Goal: Task Accomplishment & Management: Use online tool/utility

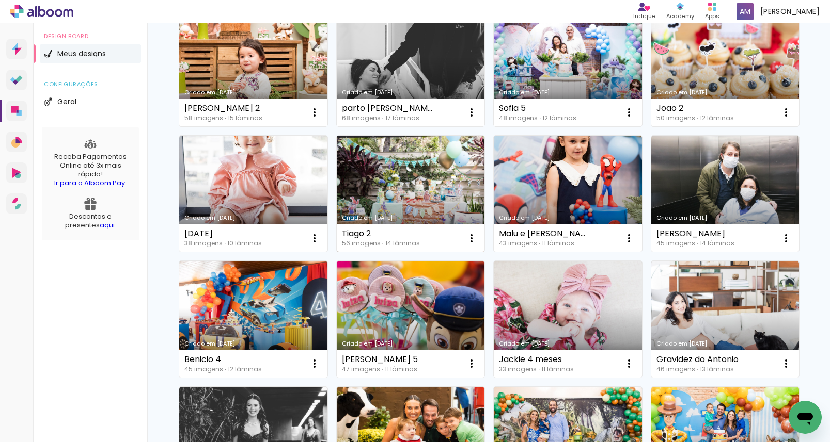
scroll to position [130, 0]
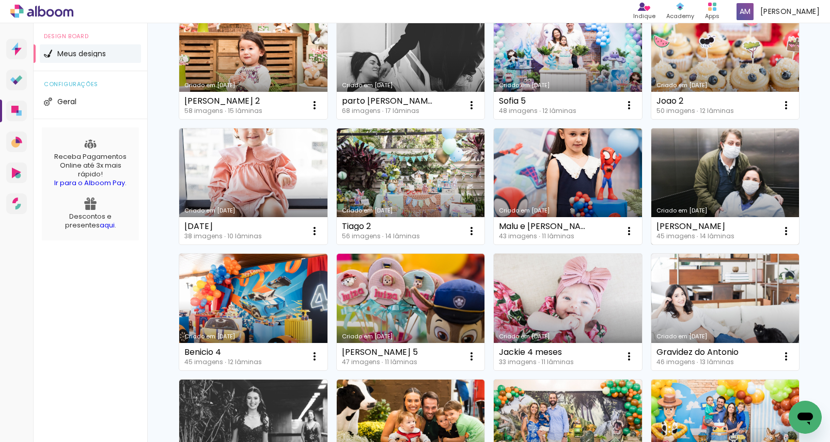
click at [708, 165] on link "Criado em [DATE]" at bounding box center [725, 187] width 148 height 117
click at [0, 0] on neon-animated-pages "Confirmar Cancelar" at bounding box center [0, 0] width 0 height 0
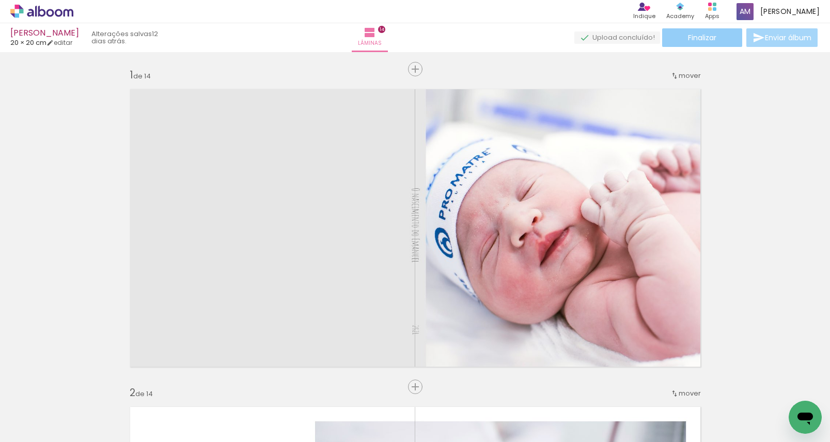
click at [702, 44] on paper-button "Finalizar" at bounding box center [702, 37] width 80 height 19
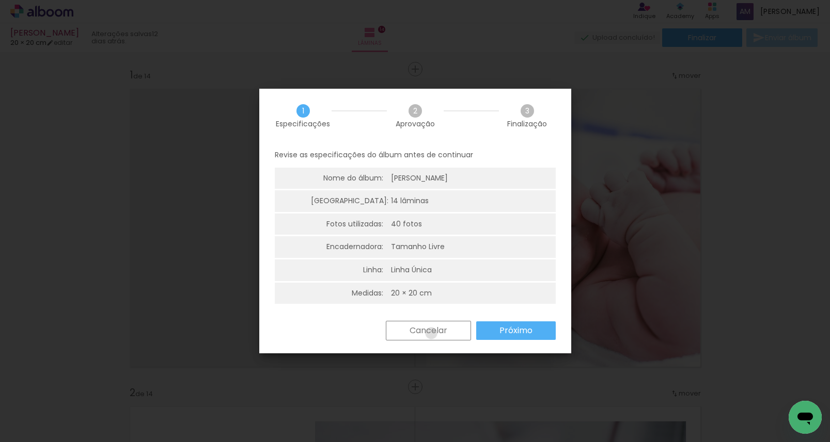
click at [0, 0] on slot "Cancelar" at bounding box center [0, 0] width 0 height 0
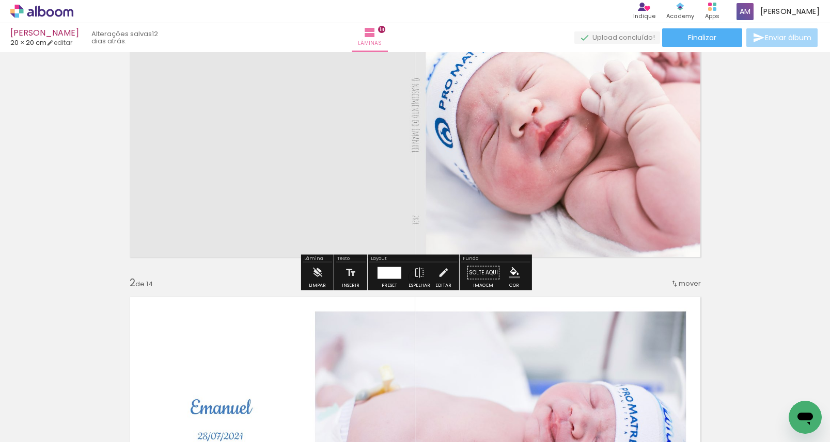
scroll to position [118, 0]
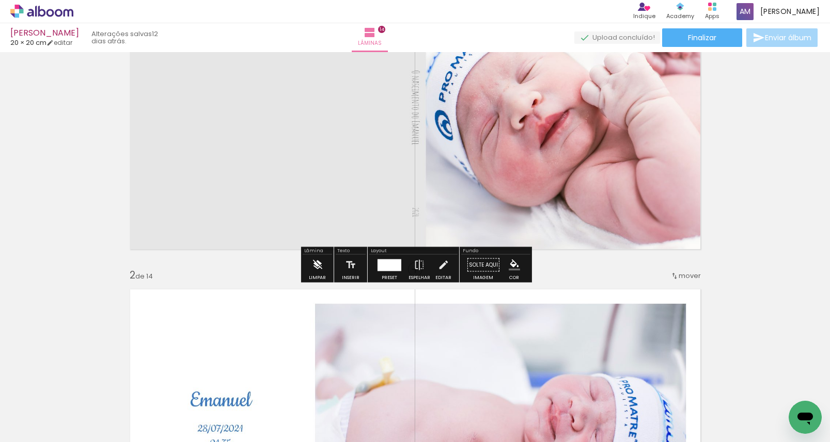
click at [316, 266] on iron-icon at bounding box center [316, 265] width 11 height 21
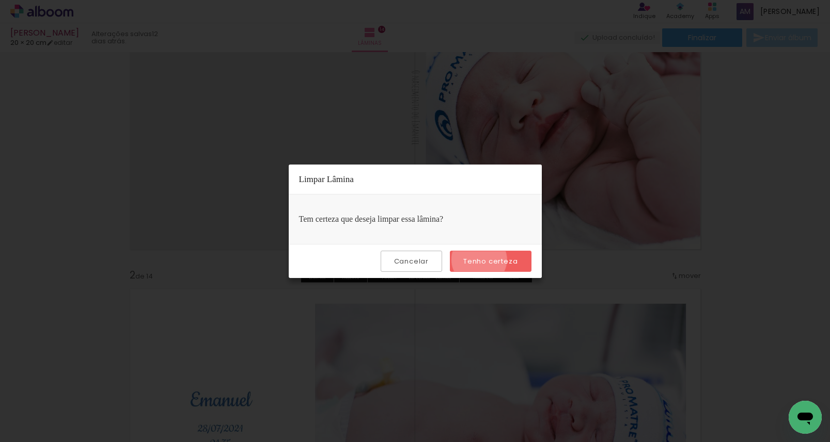
click at [0, 0] on slot "Tenho certeza" at bounding box center [0, 0] width 0 height 0
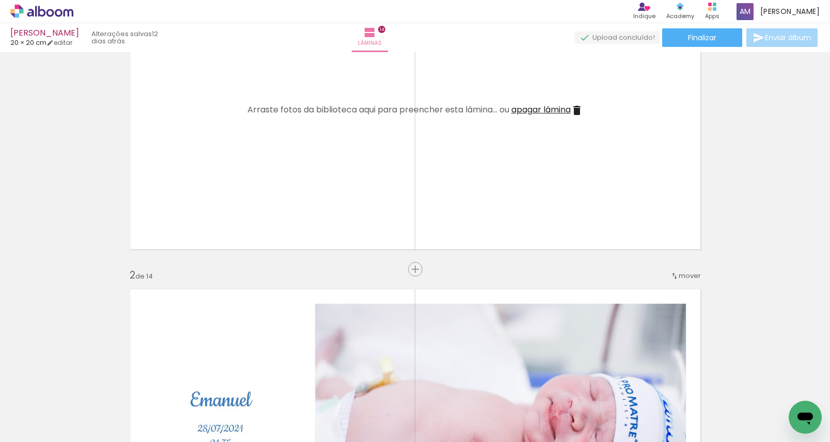
click at [537, 109] on span "apagar lâmina" at bounding box center [540, 110] width 59 height 12
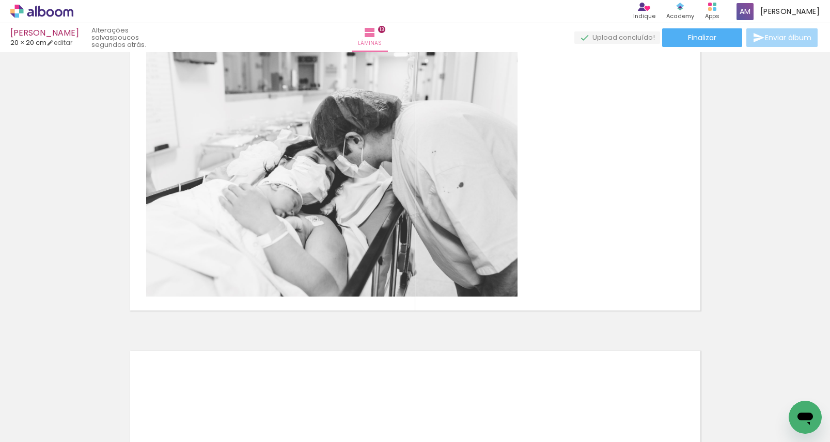
scroll to position [3873, 0]
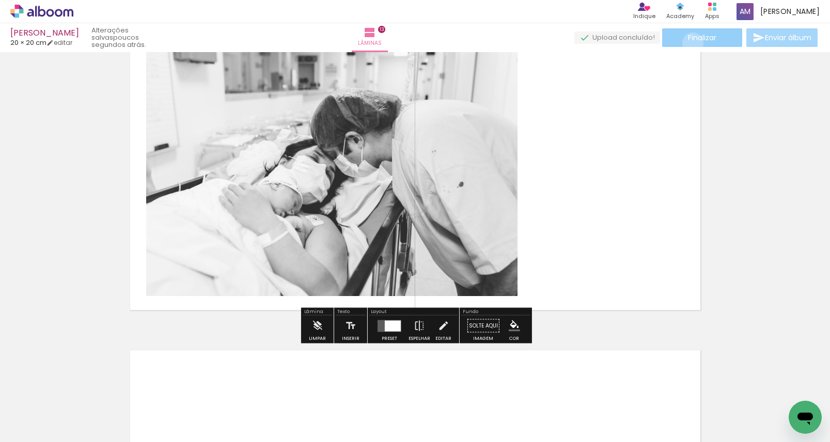
click at [689, 43] on paper-button "Finalizar" at bounding box center [702, 37] width 80 height 19
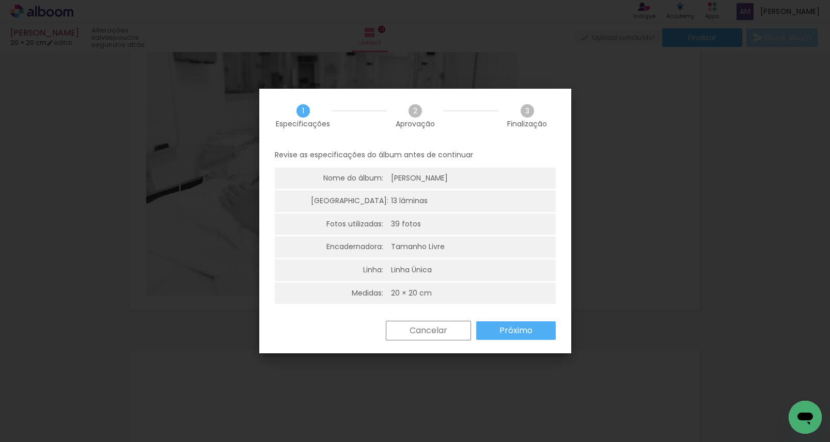
click at [0, 0] on slot "Próximo" at bounding box center [0, 0] width 0 height 0
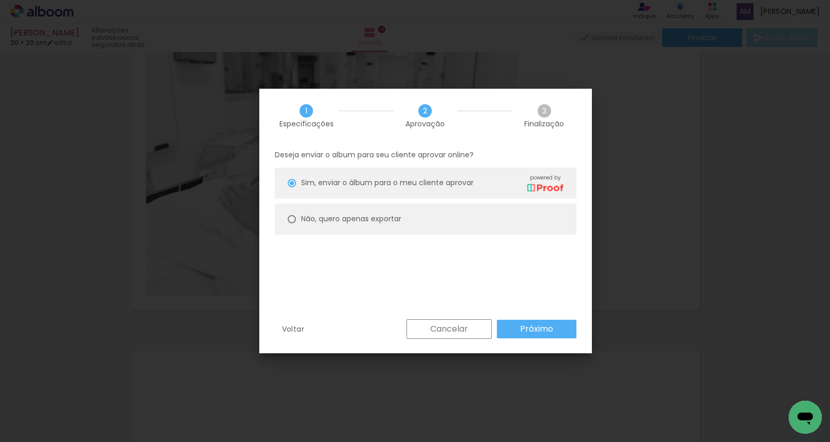
click at [0, 0] on slot "Não, quero apenas exportar" at bounding box center [0, 0] width 0 height 0
type paper-radio-button "on"
click at [0, 0] on slot "Próximo" at bounding box center [0, 0] width 0 height 0
type input "Alta, 300 DPI"
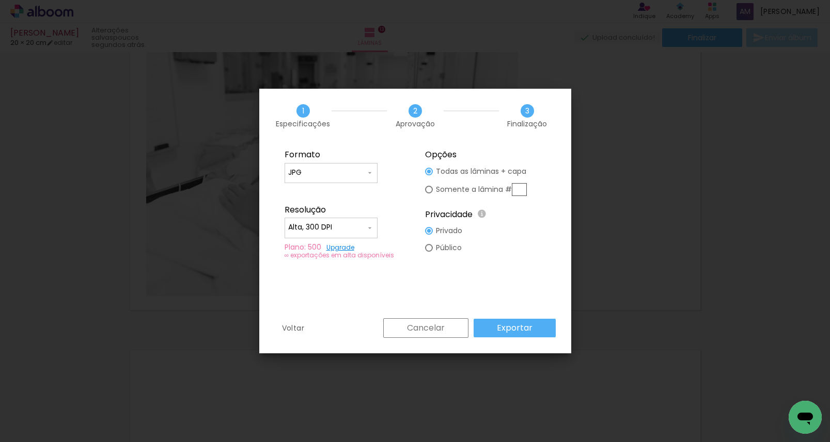
click at [0, 0] on slot "Exportar" at bounding box center [0, 0] width 0 height 0
